Goal: Task Accomplishment & Management: Use online tool/utility

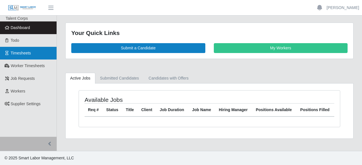
click at [8, 53] on icon at bounding box center [7, 53] width 5 height 4
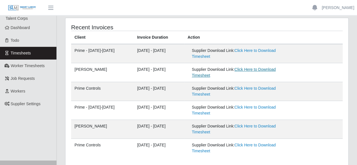
click at [270, 71] on link "Click Here to Download Timesheet" at bounding box center [234, 72] width 84 height 10
click at [337, 6] on link "[PERSON_NAME]" at bounding box center [338, 8] width 32 height 6
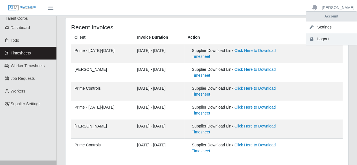
click at [331, 43] on link "Logout" at bounding box center [331, 39] width 51 height 12
